Goal: Navigation & Orientation: Find specific page/section

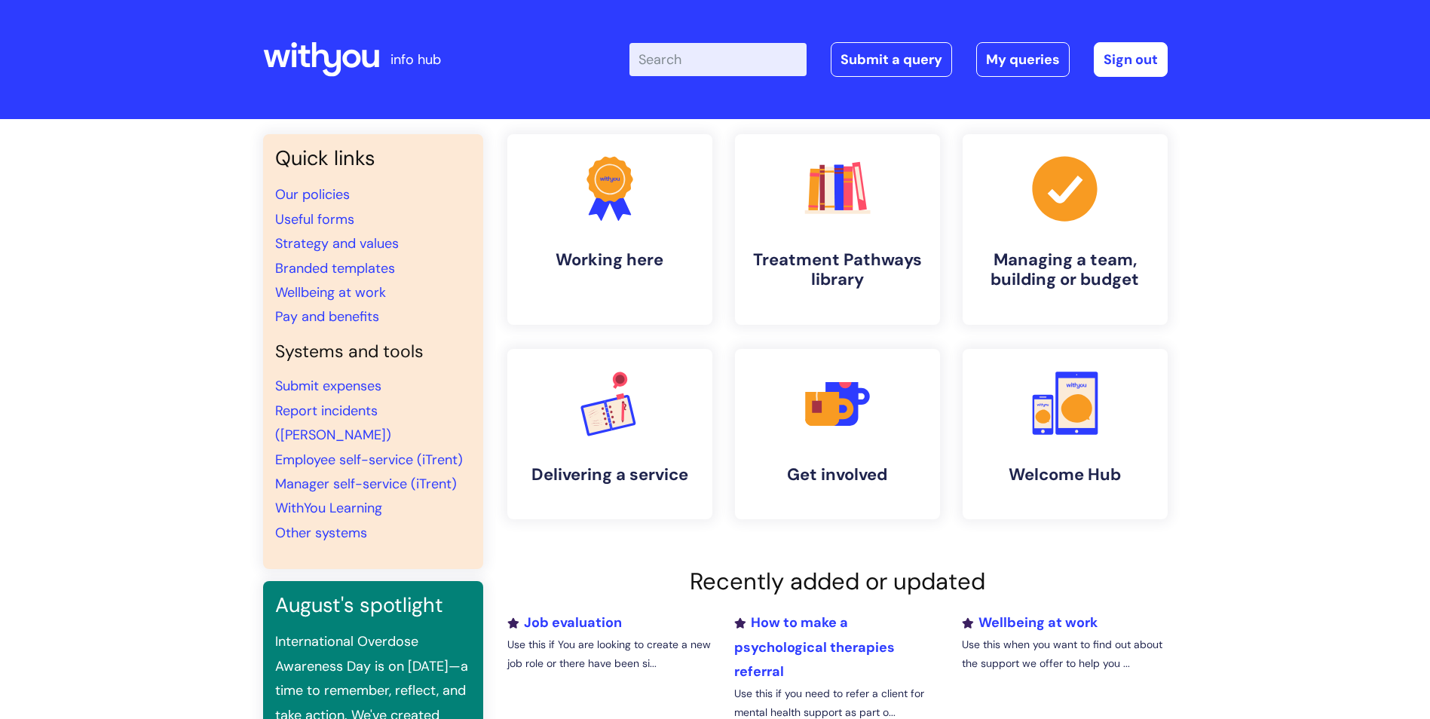
drag, startPoint x: 478, startPoint y: 1, endPoint x: 69, endPoint y: 316, distance: 516.0
click at [70, 328] on div "Quick links Our policies Useful forms Strategy and values Branded templates Wel…" at bounding box center [715, 526] width 1430 height 814
click at [1018, 434] on link ".cls-1{fill:#f89b22;}.cls-1,.cls-2,.cls-3{stroke-width:0px;}.cls-2{fill:#2d3cff…" at bounding box center [1064, 434] width 208 height 173
click at [329, 499] on link "WithYou Learning" at bounding box center [328, 508] width 107 height 18
